Goal: Check status: Check status

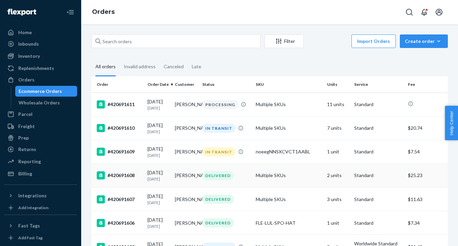
click at [302, 177] on td "Multiple SKUs" at bounding box center [288, 176] width 71 height 24
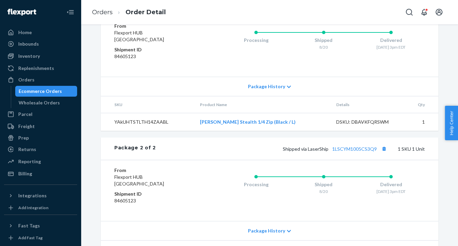
scroll to position [389, 0]
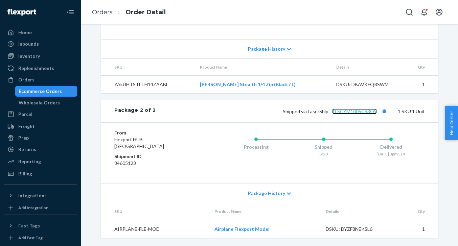
click at [356, 111] on link "1LSCYM1005CS3Q9" at bounding box center [354, 112] width 45 height 6
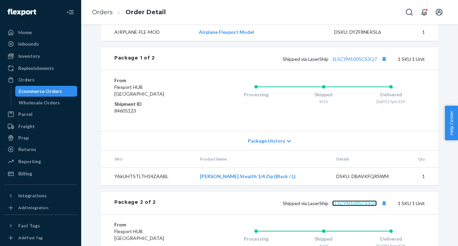
scroll to position [259, 0]
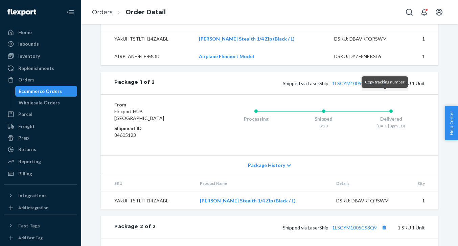
click at [385, 88] on button "Copy tracking number" at bounding box center [383, 83] width 9 height 9
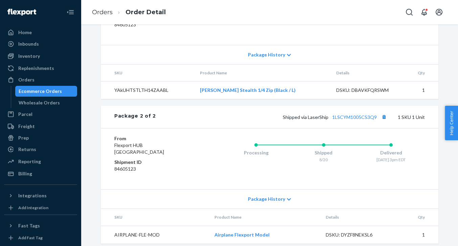
scroll to position [389, 0]
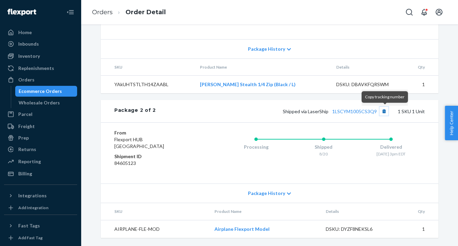
click at [384, 112] on button "Copy tracking number" at bounding box center [383, 111] width 9 height 9
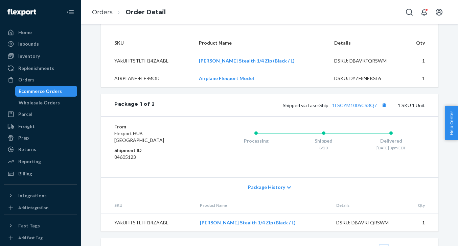
scroll to position [237, 0]
click at [342, 110] on div "Shipped via LaserShip 1LSCYM1005CS3Q7 1 SKU 1 Unit" at bounding box center [290, 105] width 270 height 9
click at [341, 109] on link "1LSCYM1005CS3Q7" at bounding box center [354, 106] width 45 height 6
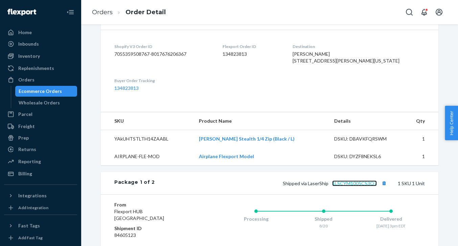
scroll to position [0, 0]
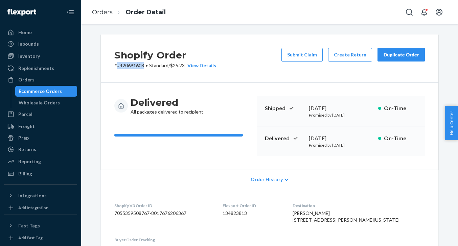
drag, startPoint x: 118, startPoint y: 65, endPoint x: 144, endPoint y: 65, distance: 26.0
click at [144, 65] on p "# #420691608 • Standard / $25.23 View Details" at bounding box center [165, 65] width 102 height 7
copy p "#420691608"
click at [236, 82] on div "Shopify Order # #420691608 • Standard / $25.23 View Details Submit Claim Create…" at bounding box center [269, 58] width 337 height 48
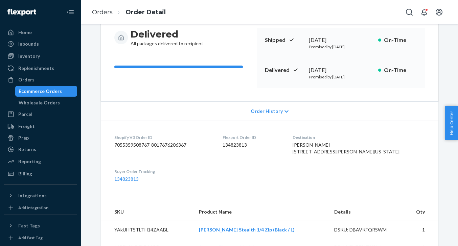
scroll to position [98, 0]
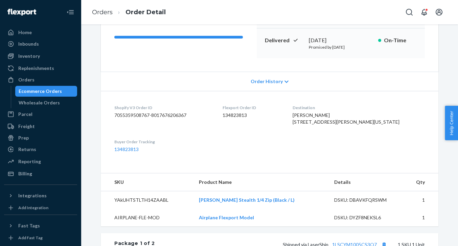
click at [253, 114] on dd "134823813" at bounding box center [251, 115] width 59 height 7
copy dd "134823813"
